Goal: Find specific fact: Find specific fact

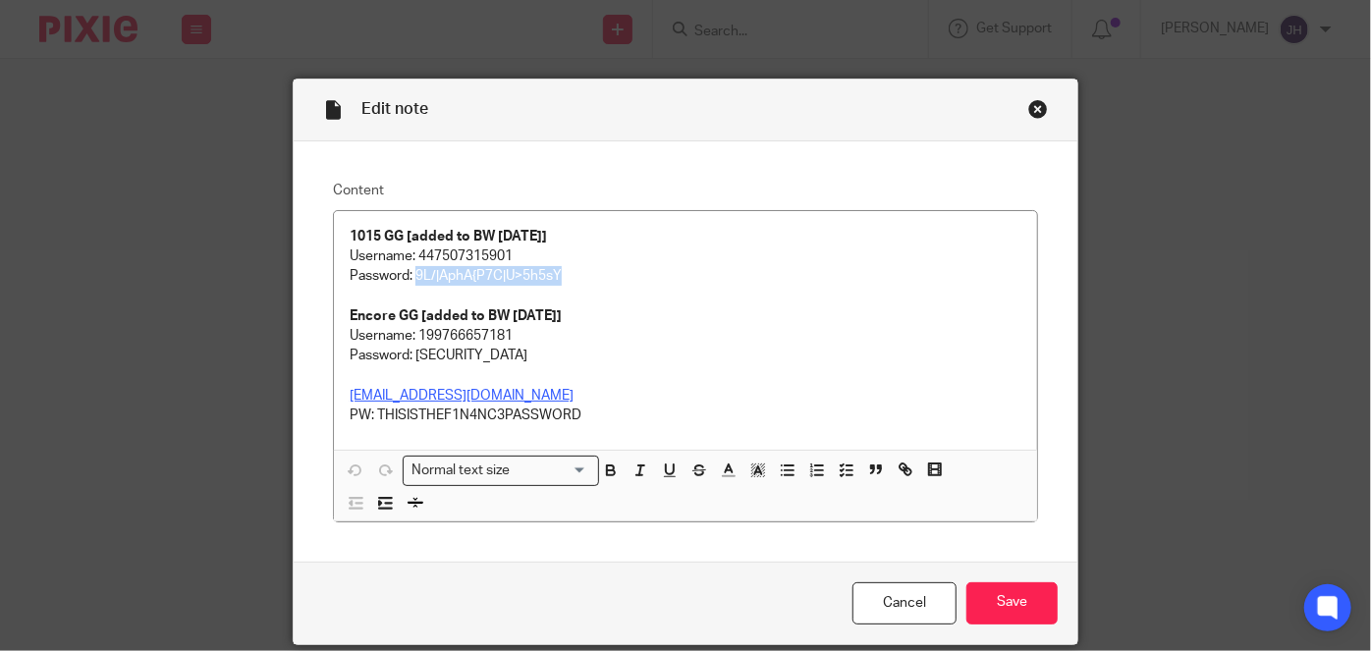
click at [1037, 110] on div "Close this dialog window" at bounding box center [1038, 109] width 20 height 20
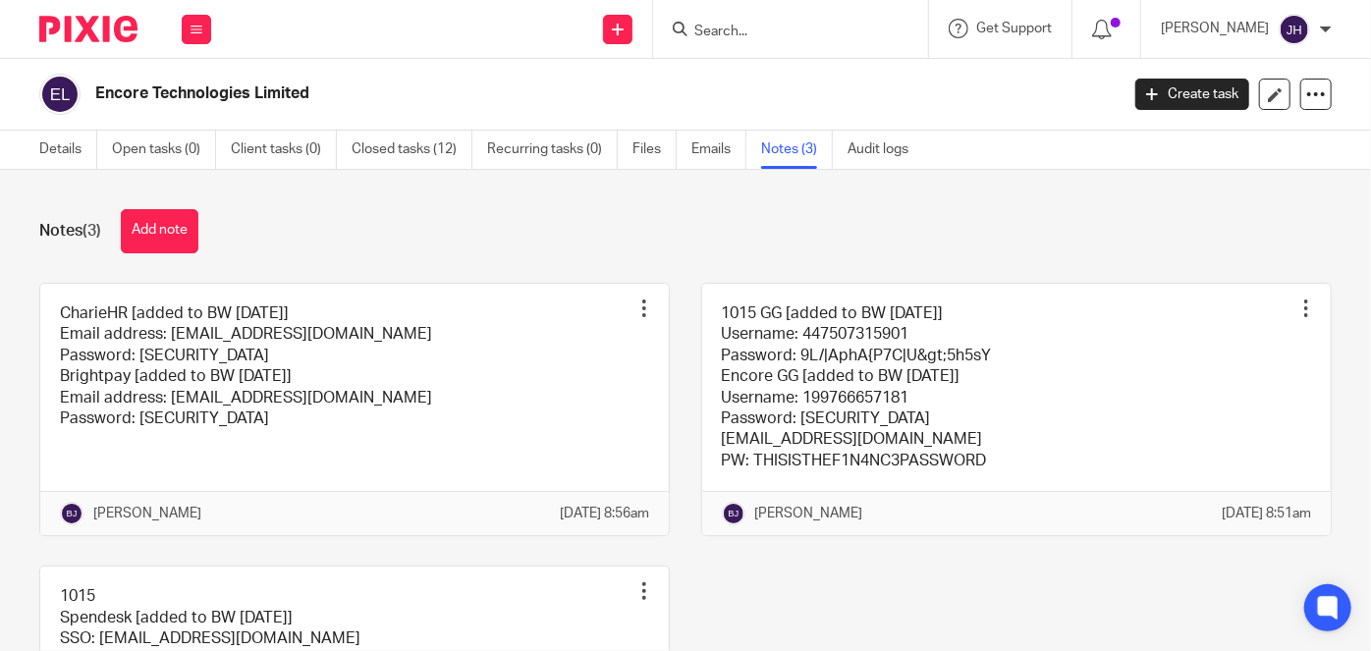
click at [788, 33] on input "Search" at bounding box center [780, 33] width 177 height 18
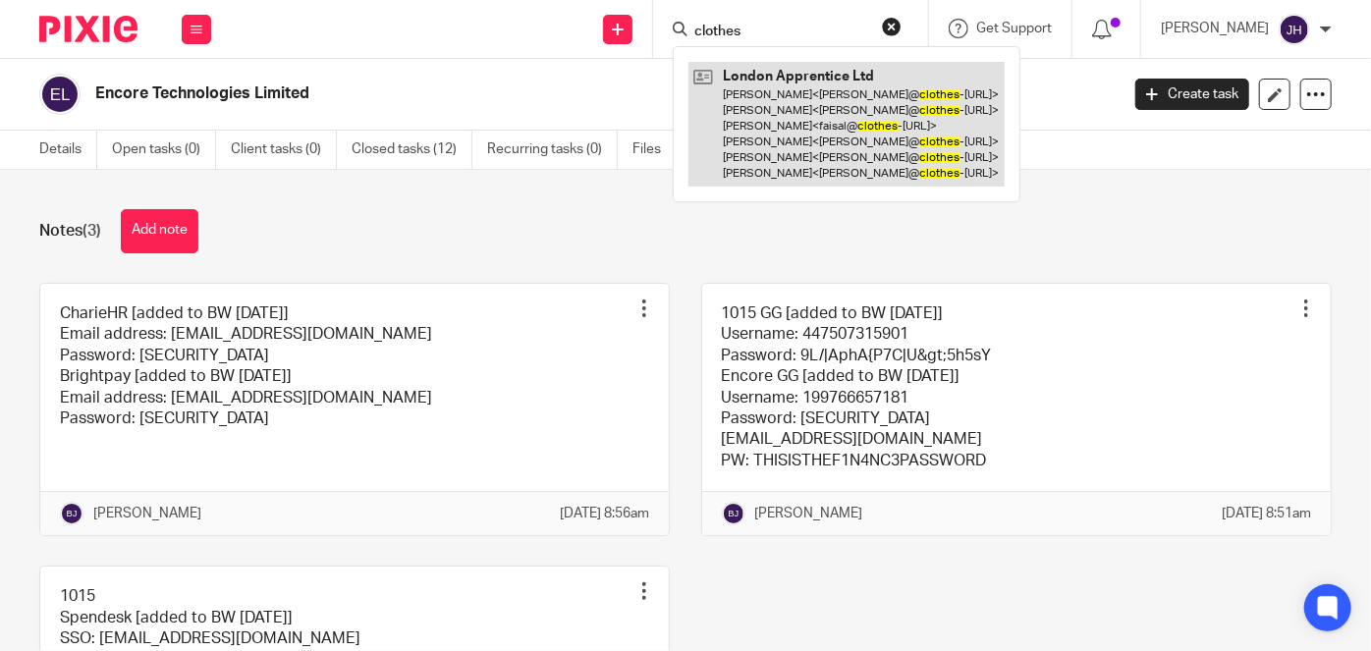
type input "clothes"
click at [828, 108] on link at bounding box center [847, 124] width 316 height 125
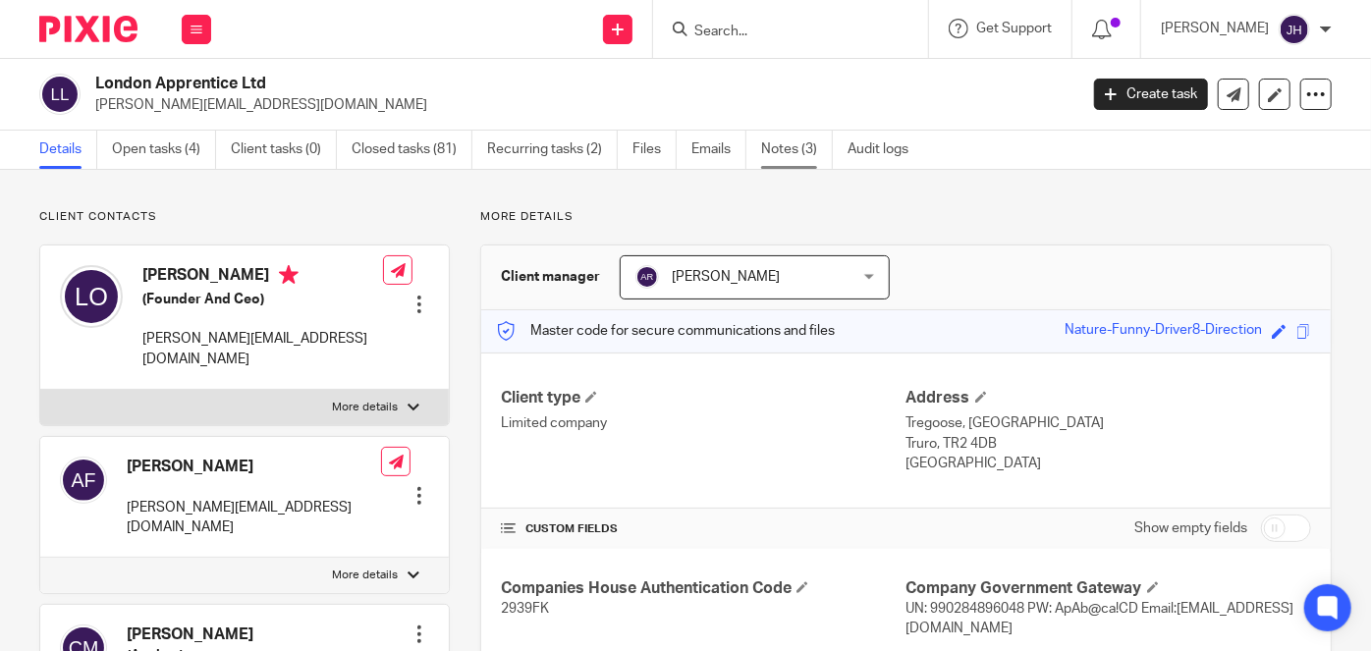
click at [783, 137] on link "Notes (3)" at bounding box center [797, 150] width 72 height 38
click at [785, 153] on link "Notes (3)" at bounding box center [797, 150] width 72 height 38
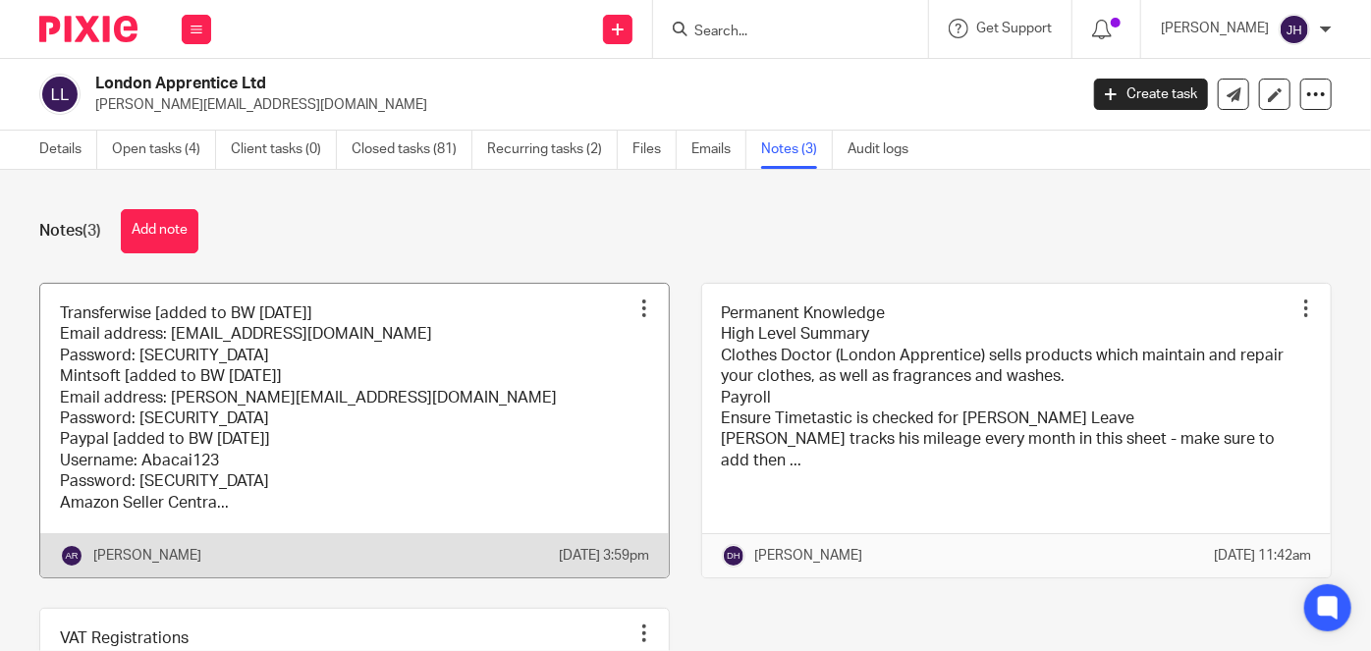
click at [421, 423] on link at bounding box center [354, 431] width 629 height 294
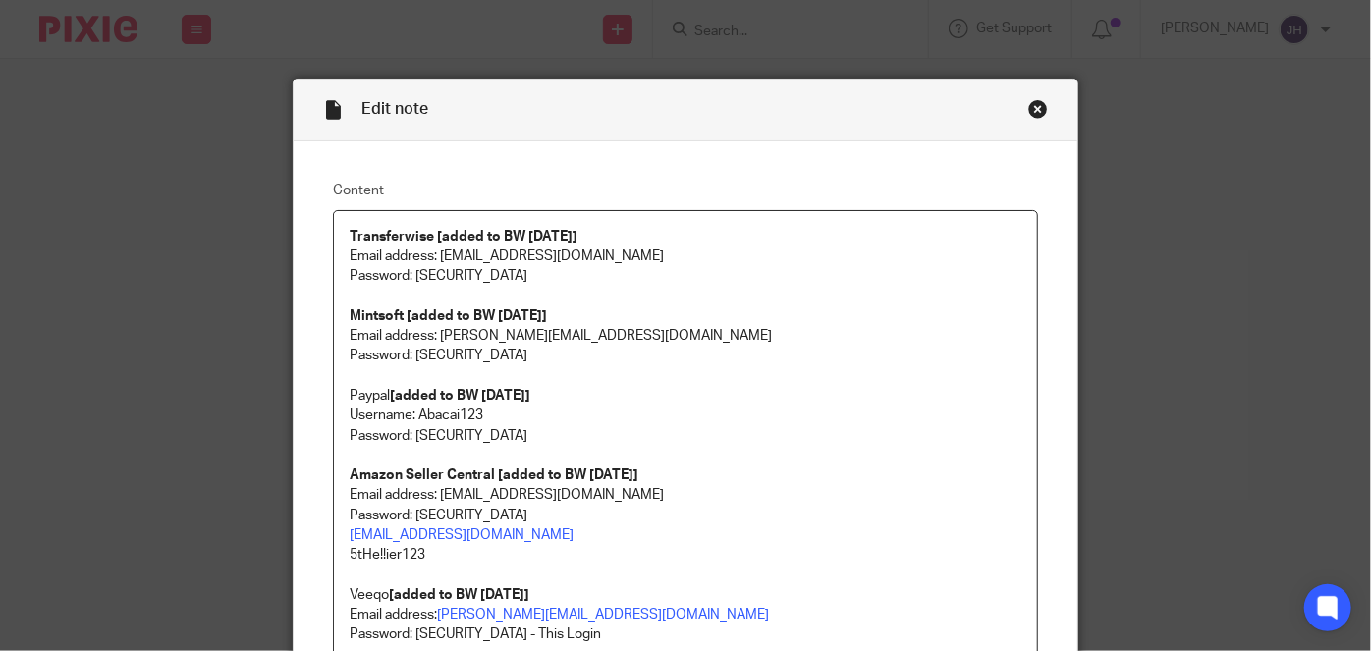
click at [583, 487] on p "Email address: accounting@abacai.co.uk Password: S!E9d6?KU-8x2-k" at bounding box center [686, 505] width 672 height 40
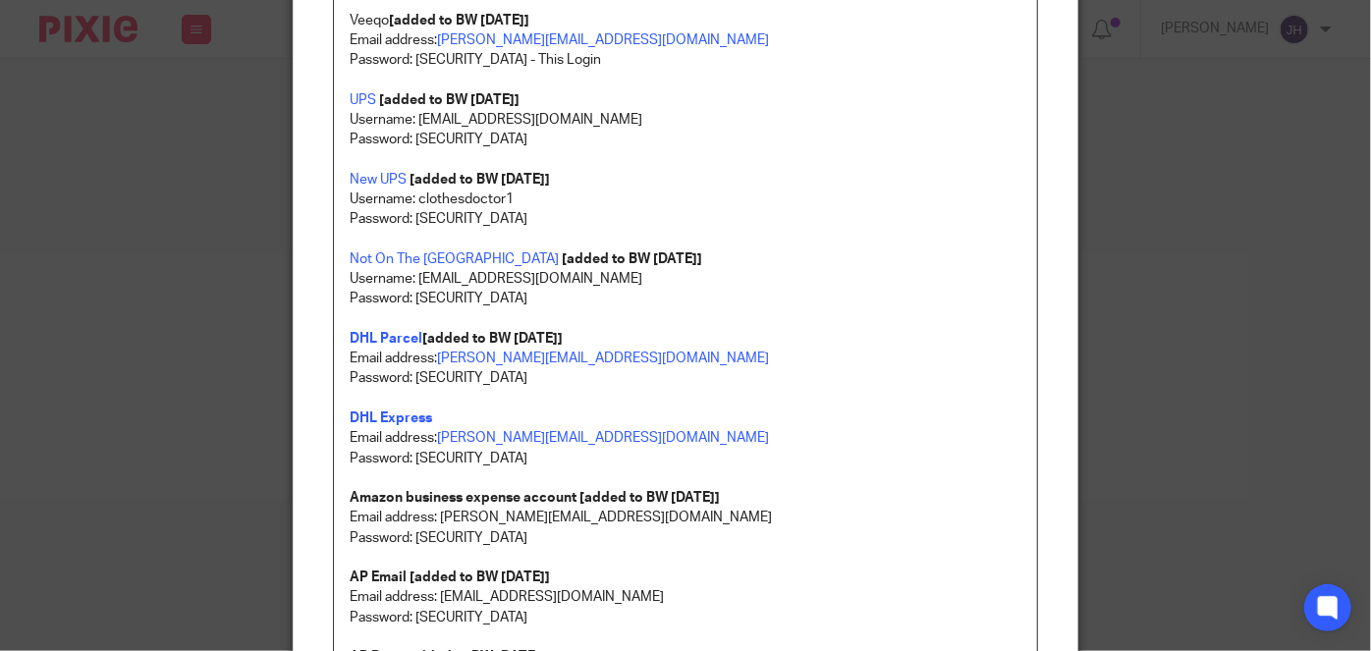
scroll to position [625, 0]
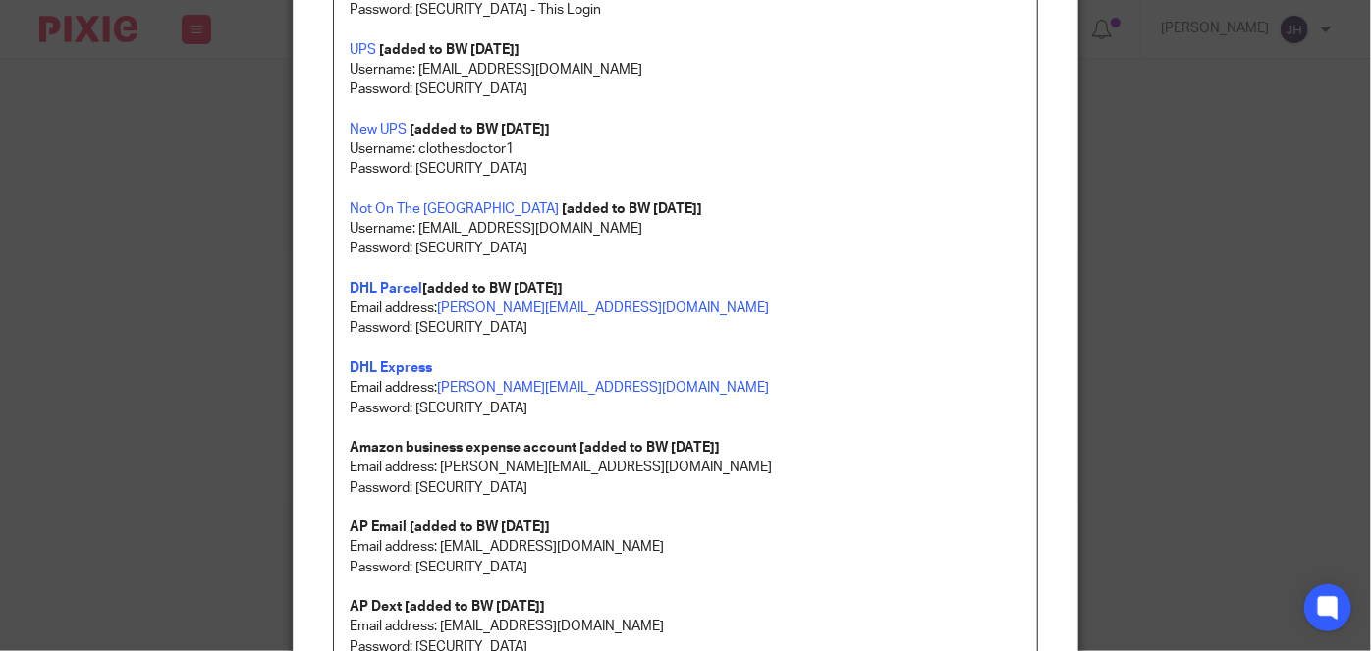
click at [475, 559] on p "Password: ApAb@ca!CDymAy4ts6yQHzBW3mbGXC" at bounding box center [686, 568] width 672 height 20
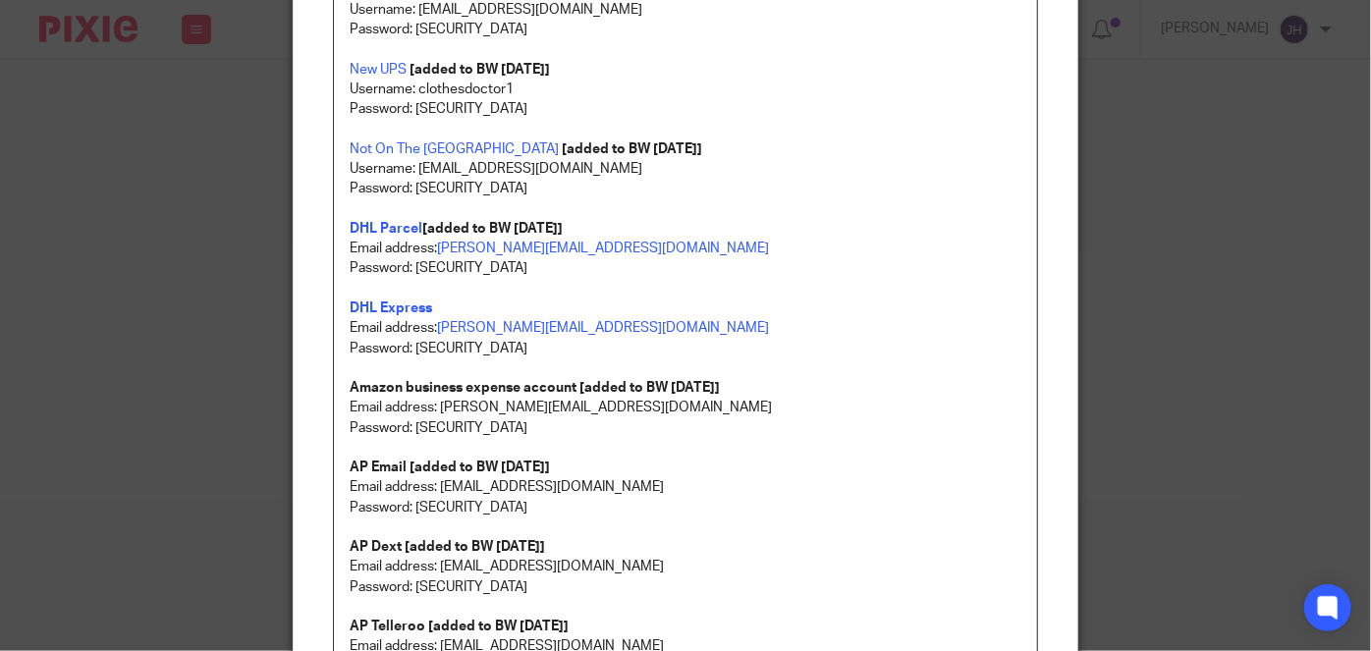
scroll to position [803, 0]
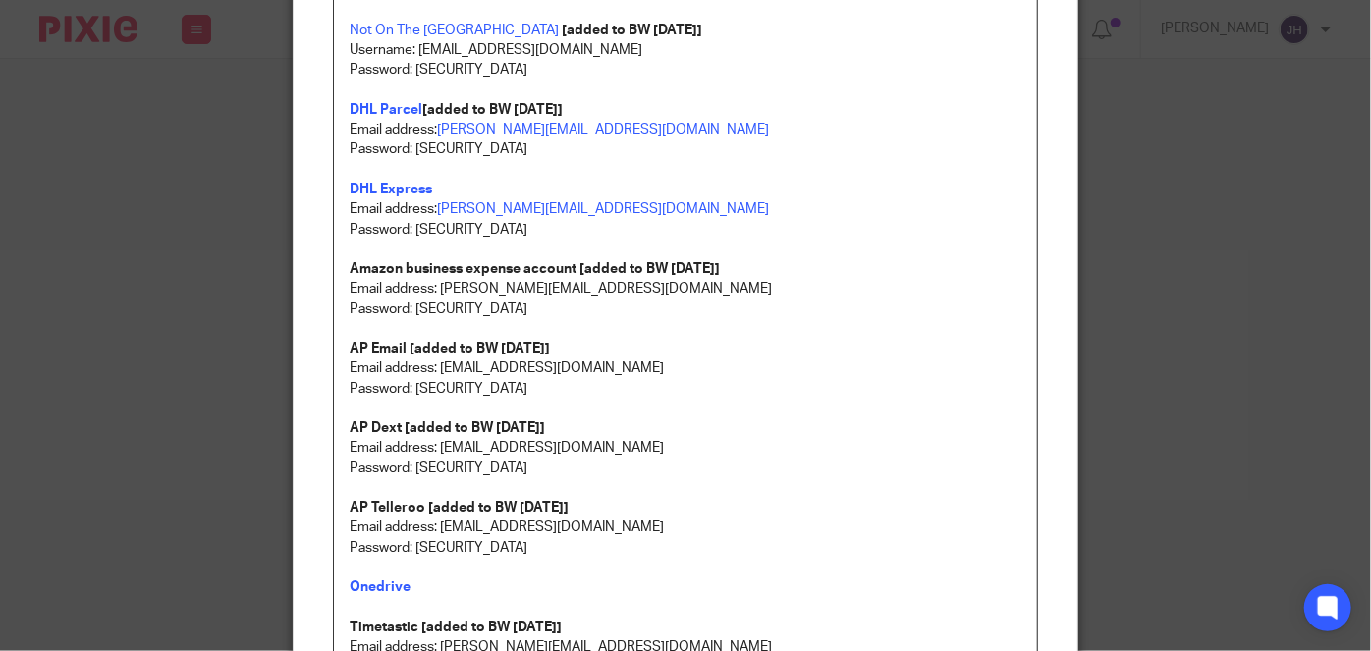
click at [454, 400] on p at bounding box center [686, 409] width 672 height 20
drag, startPoint x: 411, startPoint y: 386, endPoint x: 731, endPoint y: 393, distance: 320.3
click at [731, 393] on p "Password: ApAb@ca!CDymAy4ts6yQHzBW3mbGXC" at bounding box center [686, 389] width 672 height 20
copy p "ApAb@ca!CDymAy4ts6yQHzBW3mbGXC"
